Goal: Find specific page/section: Find specific page/section

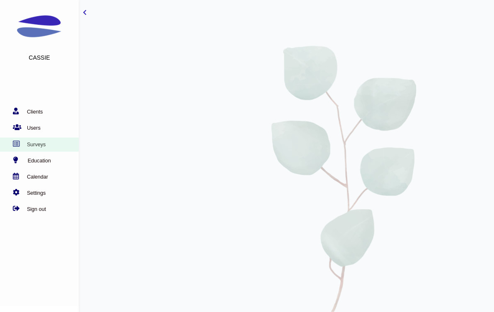
click at [41, 141] on link "Surveys" at bounding box center [37, 144] width 75 height 8
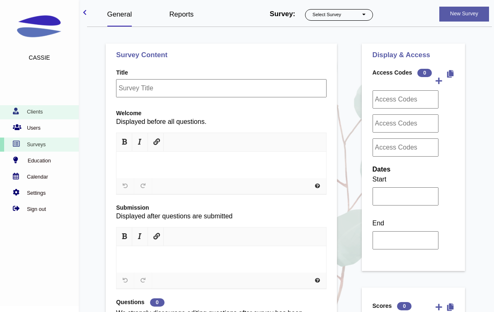
click at [35, 113] on link "Clients" at bounding box center [37, 112] width 75 height 8
